Goal: Task Accomplishment & Management: Complete application form

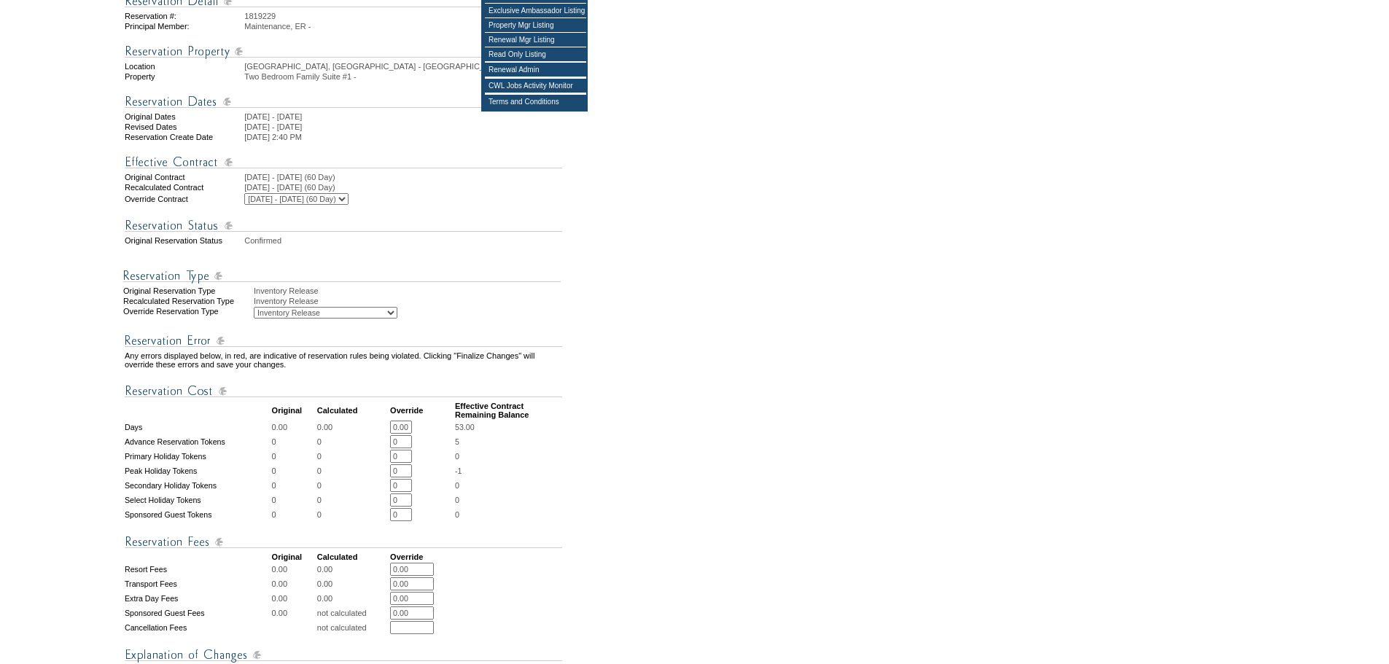
scroll to position [511, 0]
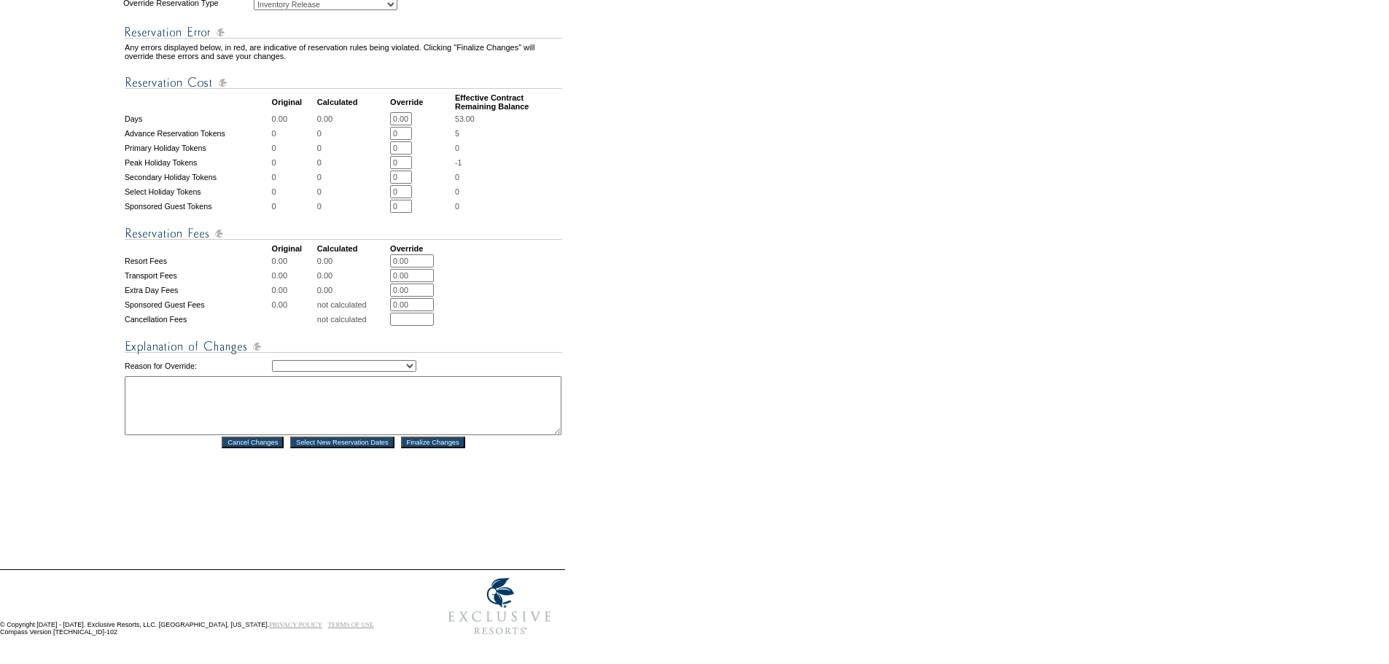
click at [268, 405] on textarea at bounding box center [343, 405] width 437 height 59
paste textarea "Strategic budgeting block. Reach out to AU with any questions - DH"
type textarea "Strategic budgeting block. Reach out to AU with any questions - DH"
click at [399, 360] on select "Creating Continuous Stay Days Rebooked After Cancellation Editing Occupant Expe…" at bounding box center [344, 366] width 144 height 12
select select "1036"
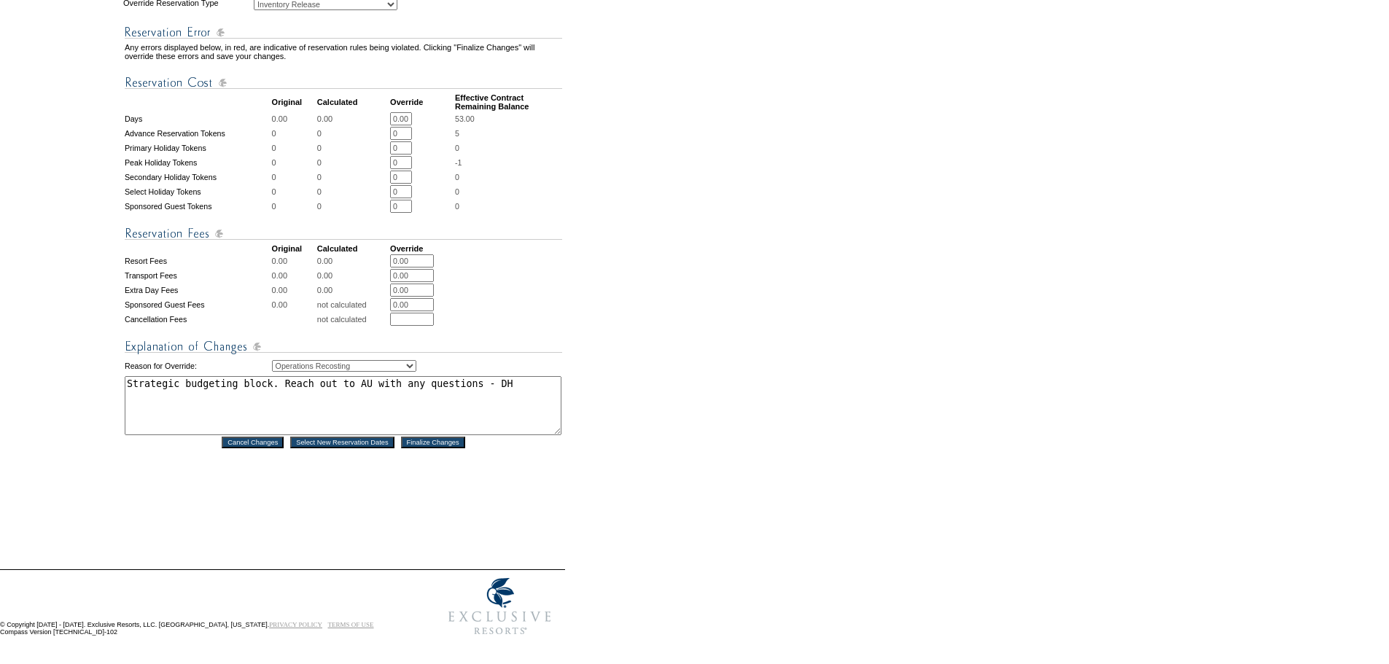
click at [272, 360] on select "Creating Continuous Stay Days Rebooked After Cancellation Editing Occupant Expe…" at bounding box center [344, 366] width 144 height 12
click at [385, 488] on div "Reservation #: 1819229 Principal Member: Maintenance, ER - Location Rome, Italy…" at bounding box center [343, 106] width 440 height 871
click at [429, 437] on input "Finalize Changes" at bounding box center [433, 443] width 64 height 12
click at [615, 434] on form "Follow Us ::" at bounding box center [691, 89] width 1383 height 1107
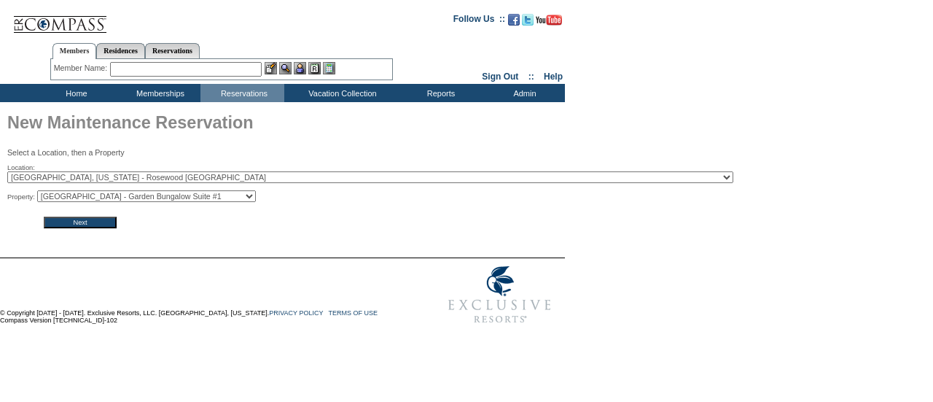
click at [143, 192] on select "Rosewood Miramar Beach - Garden Bungalow Suite #1 Rosewood Miramar Beach - Gard…" at bounding box center [146, 196] width 219 height 12
click at [42, 191] on select "Rosewood Miramar Beach - Garden Bungalow Suite #1 Rosewood Miramar Beach - Gard…" at bounding box center [146, 196] width 219 height 12
click at [77, 219] on input "Next" at bounding box center [80, 222] width 73 height 12
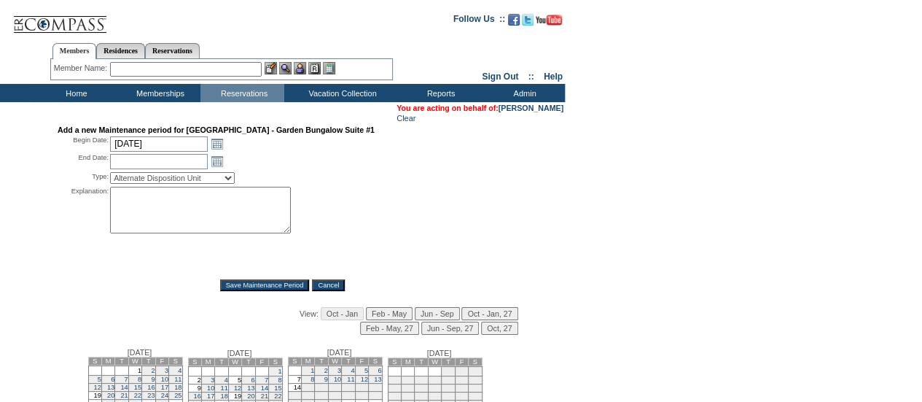
click at [133, 205] on textarea at bounding box center [200, 210] width 181 height 47
paste textarea "Strategic budgeting block. Reach out to AU with any questions - DH"
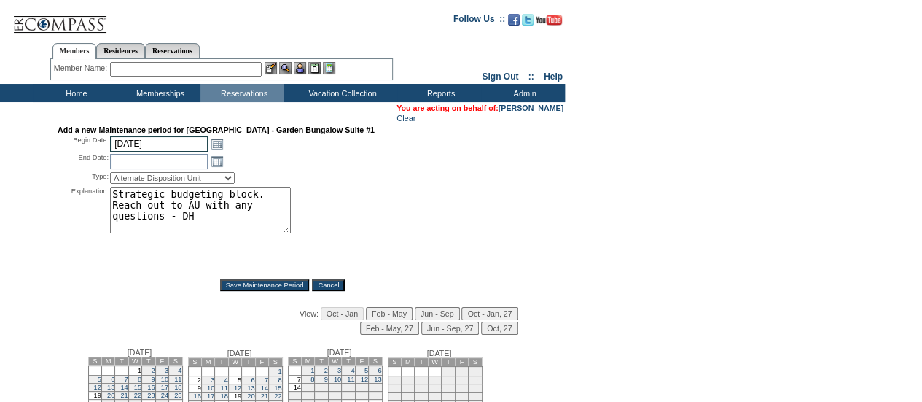
type textarea "Strategic budgeting block. Reach out to AU with any questions - DH"
click at [160, 146] on input "10/2/2025" at bounding box center [159, 143] width 98 height 15
type input "12/7"
type input "2025-12-07"
type input "2025-12-08"
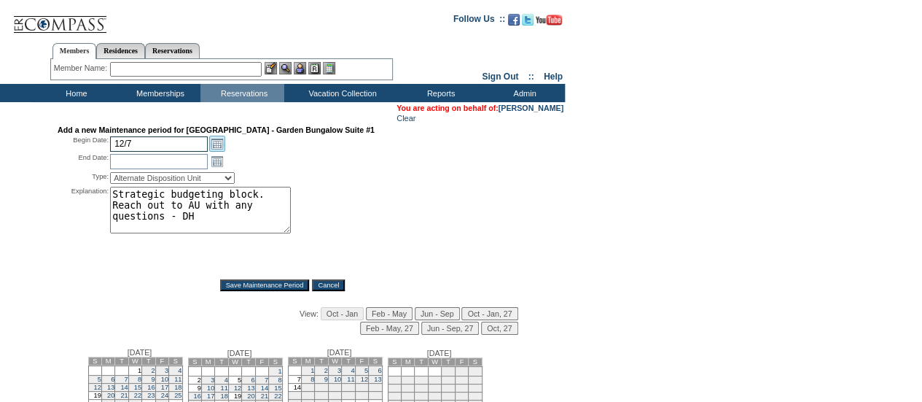
type input "12/7/2025"
type input "12/8/2025"
select select "PropMaintInventoryRelease"
click at [255, 285] on input "Save Maintenance Period" at bounding box center [265, 285] width 90 height 12
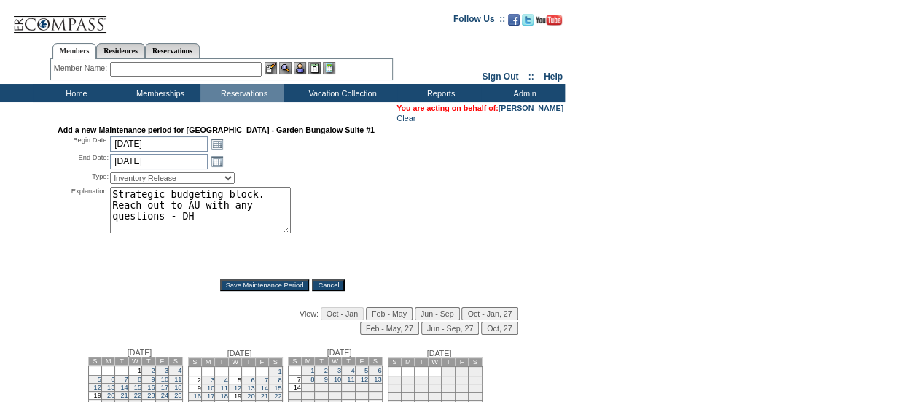
click at [255, 285] on input "Save Maintenance Period" at bounding box center [265, 285] width 90 height 12
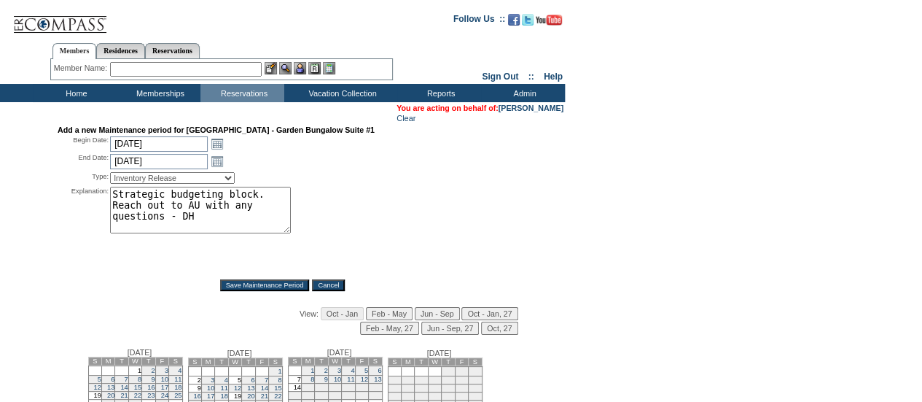
click at [255, 285] on input "Save Maintenance Period" at bounding box center [265, 285] width 90 height 12
click at [163, 141] on input "12/7/2025" at bounding box center [159, 143] width 98 height 15
type input "12/14/"
type input "2025-12-14"
type input "2025-12-15"
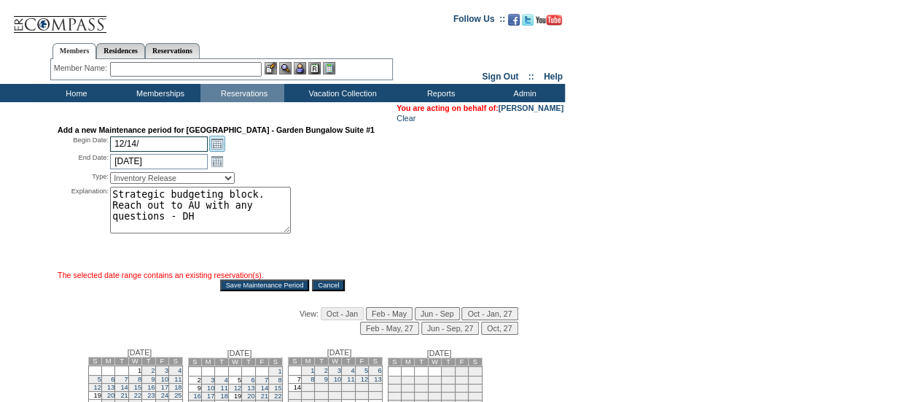
type input "12/14/2025"
type input "12/15/2025"
click at [257, 288] on input "Save Maintenance Period" at bounding box center [265, 285] width 90 height 12
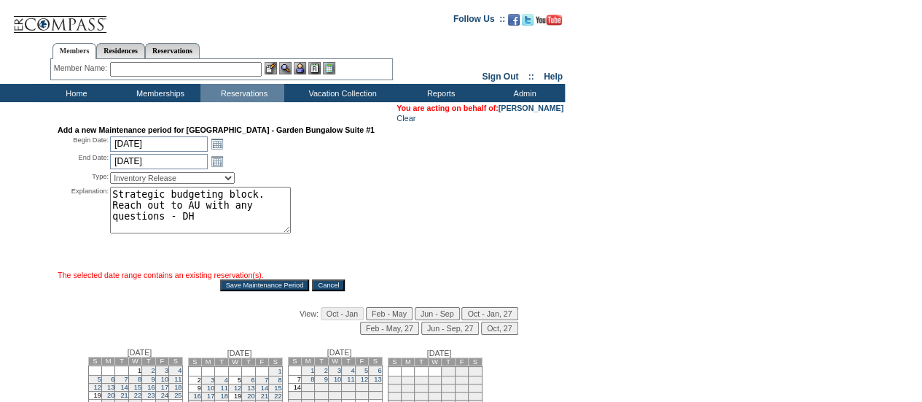
click at [257, 288] on input "Save Maintenance Period" at bounding box center [265, 285] width 90 height 12
click at [370, 227] on div "Explanation: Strategic budgeting block. Reach out to AU with any questions - DH…" at bounding box center [283, 228] width 450 height 82
click at [198, 213] on textarea "Strategic budgeting block. Reach out to AU with any questions - DH" at bounding box center [200, 210] width 181 height 47
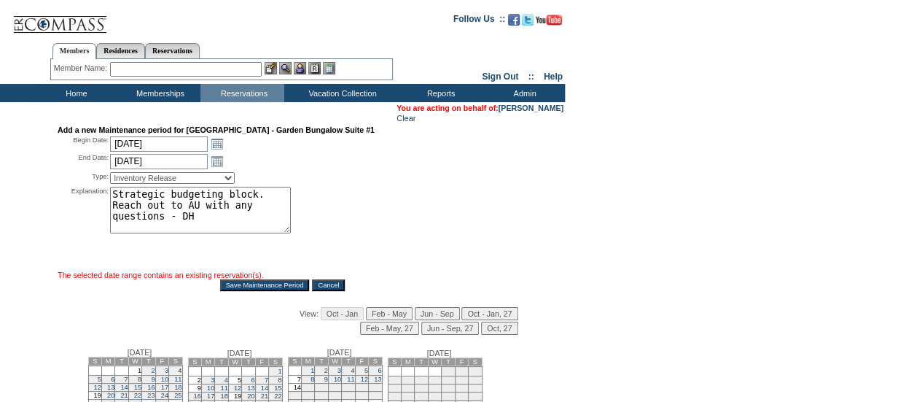
drag, startPoint x: 411, startPoint y: 221, endPoint x: 299, endPoint y: 195, distance: 115.3
click at [410, 221] on div "Explanation: Strategic budgeting block. Reach out to AU with any questions - DH…" at bounding box center [283, 228] width 450 height 82
